Goal: Obtain resource: Download file/media

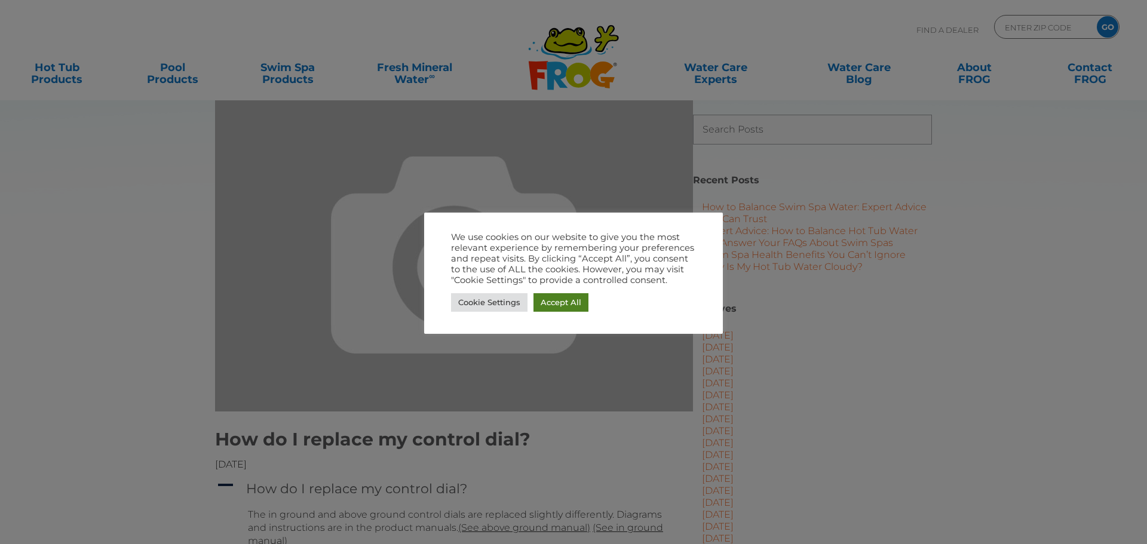
click at [544, 302] on link "Accept All" at bounding box center [560, 302] width 55 height 19
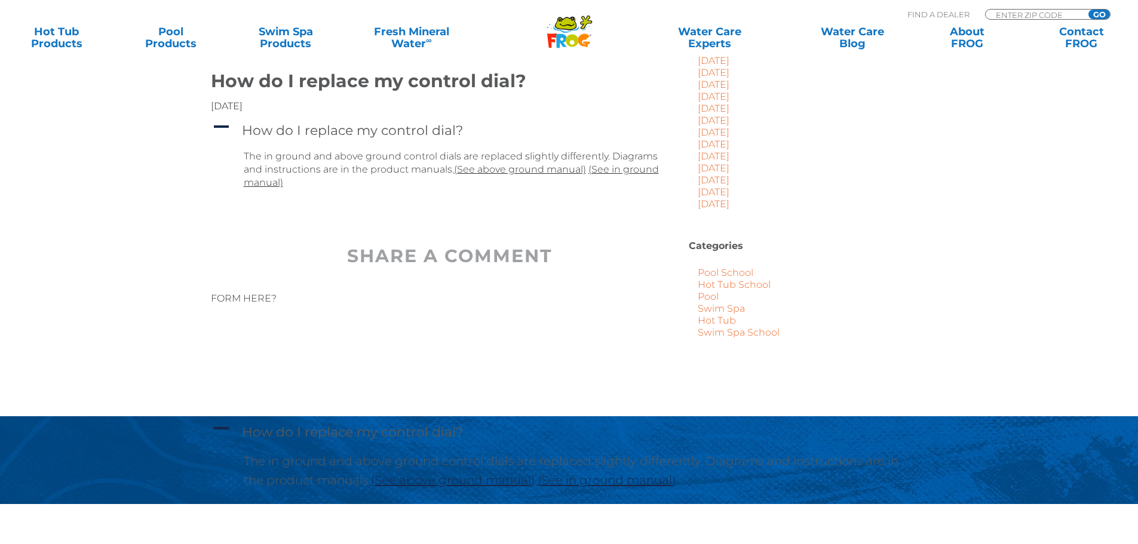
scroll to position [299, 0]
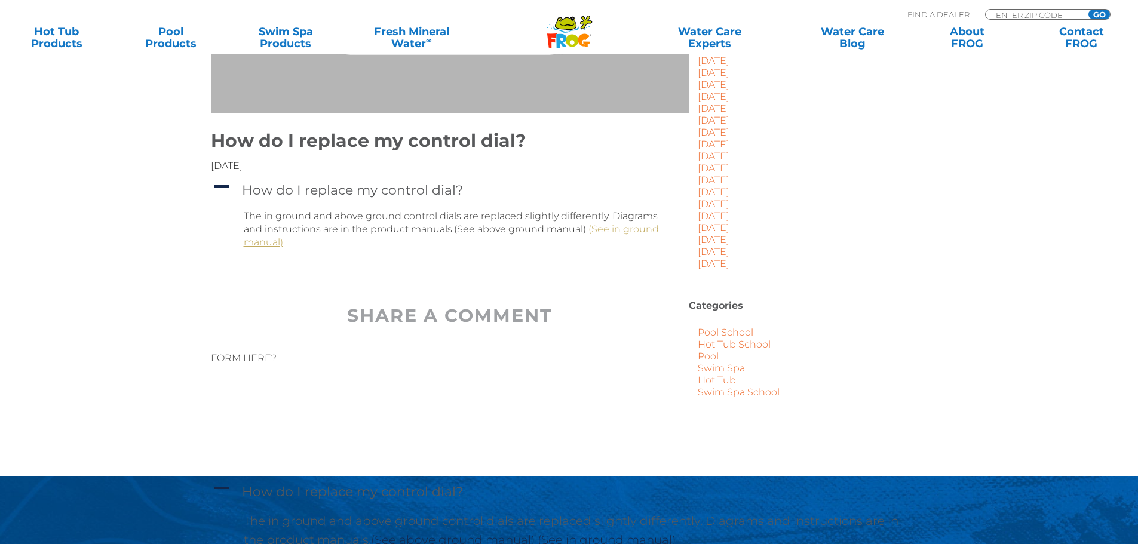
click at [260, 242] on link "(See in ground manual)" at bounding box center [451, 235] width 415 height 24
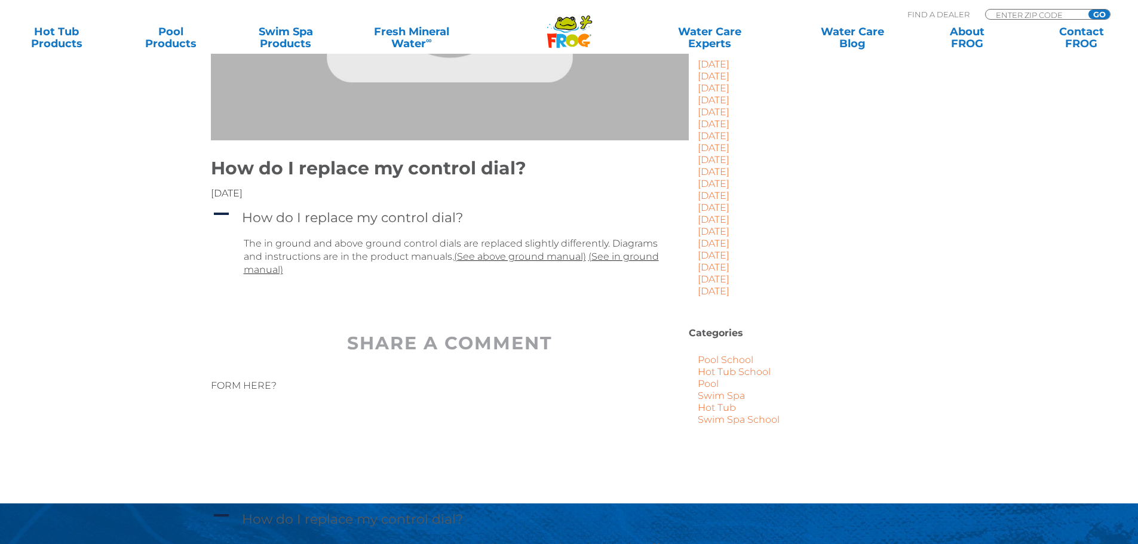
scroll to position [299, 0]
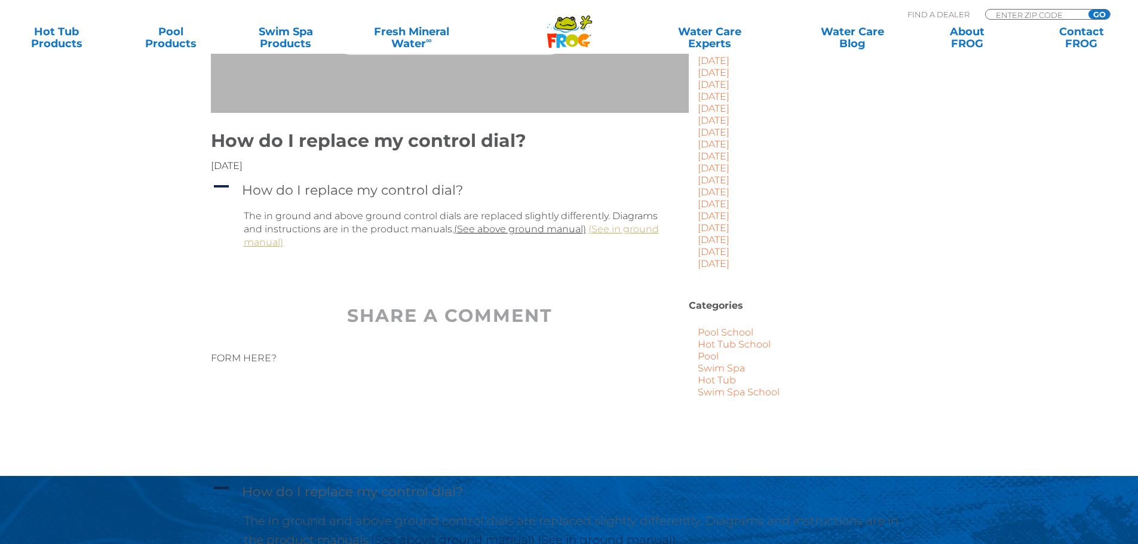
click at [636, 228] on link "(See in ground manual)" at bounding box center [451, 235] width 415 height 24
